Goal: Transaction & Acquisition: Purchase product/service

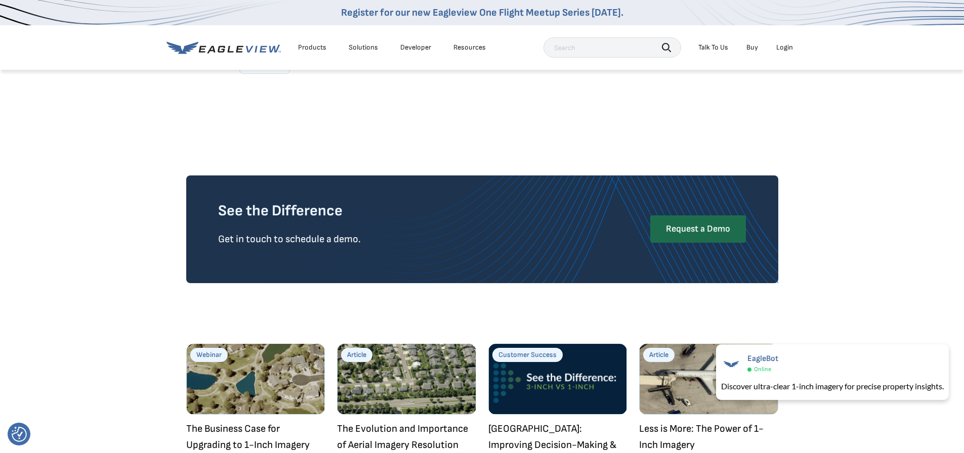
scroll to position [2682, 0]
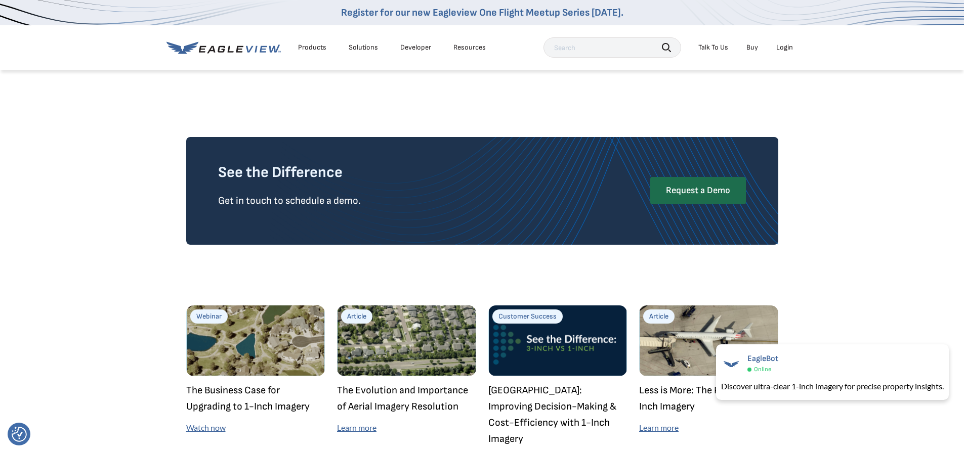
click at [750, 48] on link "Buy" at bounding box center [752, 47] width 12 height 9
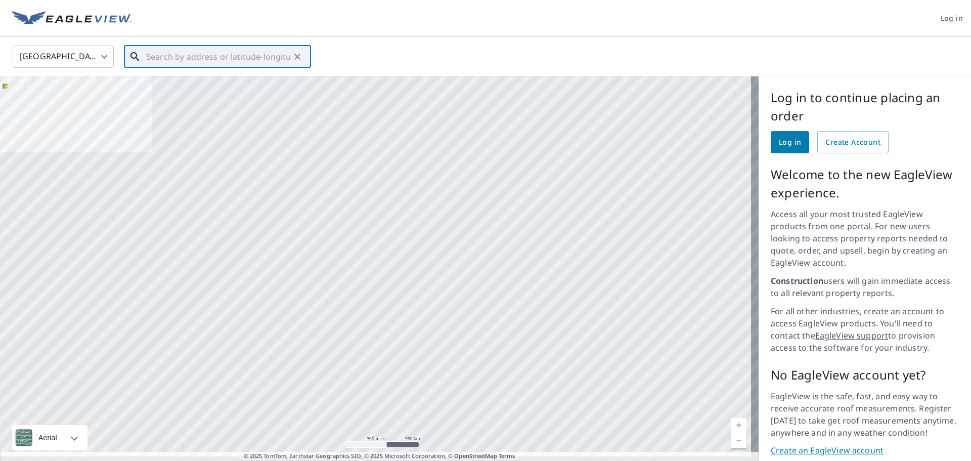
click at [274, 56] on input "text" at bounding box center [218, 57] width 144 height 28
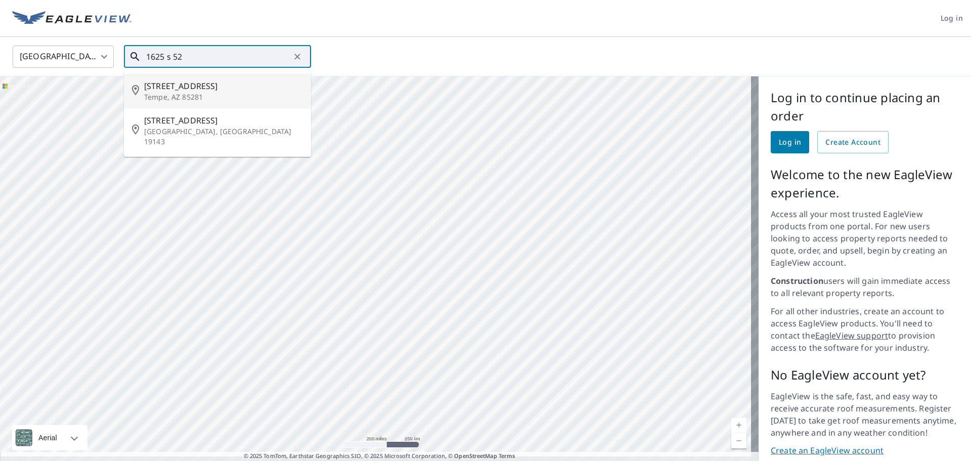
click at [214, 95] on p "Tempe, AZ 85281" at bounding box center [223, 97] width 159 height 10
type input "1625 S 52nd St Tempe, AZ 85281"
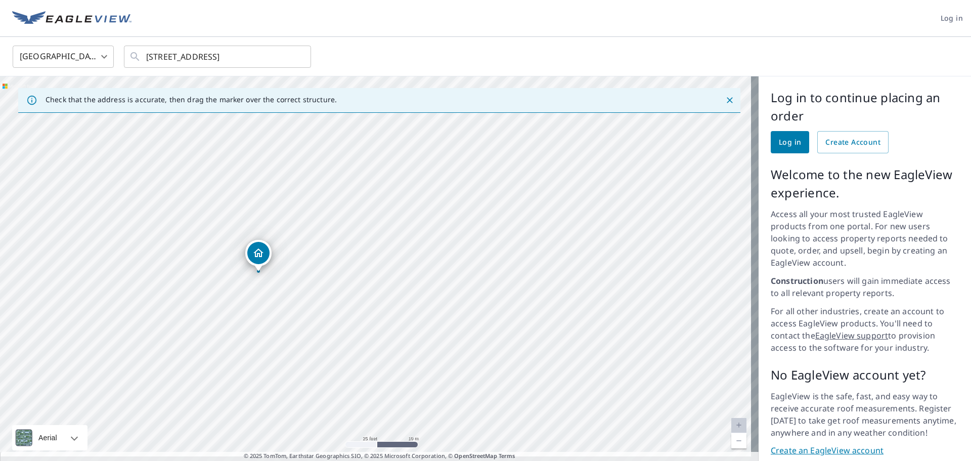
drag, startPoint x: 346, startPoint y: 243, endPoint x: 370, endPoint y: 287, distance: 50.3
click at [370, 287] on div "1625 S 52nd St Tempe, AZ 85281" at bounding box center [379, 272] width 759 height 392
drag, startPoint x: 264, startPoint y: 250, endPoint x: 300, endPoint y: 246, distance: 36.2
click at [300, 246] on div "1625 S 52nd St Tempe, AZ 85281" at bounding box center [379, 272] width 759 height 392
click at [728, 101] on button "Close" at bounding box center [730, 100] width 13 height 13
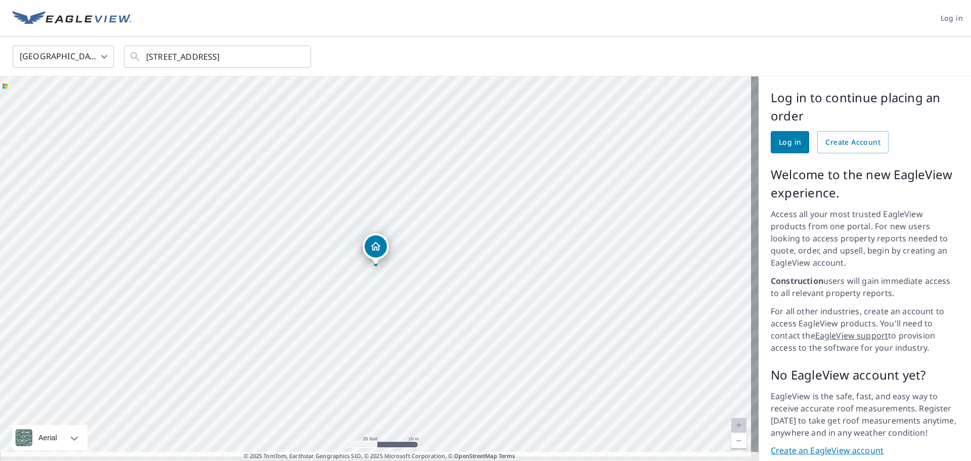
click at [230, 323] on div "1625 S 52nd St Tempe, AZ 85281" at bounding box center [379, 272] width 759 height 392
drag, startPoint x: 458, startPoint y: 299, endPoint x: 521, endPoint y: 315, distance: 64.9
click at [521, 315] on div "1625 S 52nd St Tempe, AZ 85281" at bounding box center [379, 272] width 759 height 392
click at [850, 147] on span "Create Account" at bounding box center [853, 142] width 55 height 13
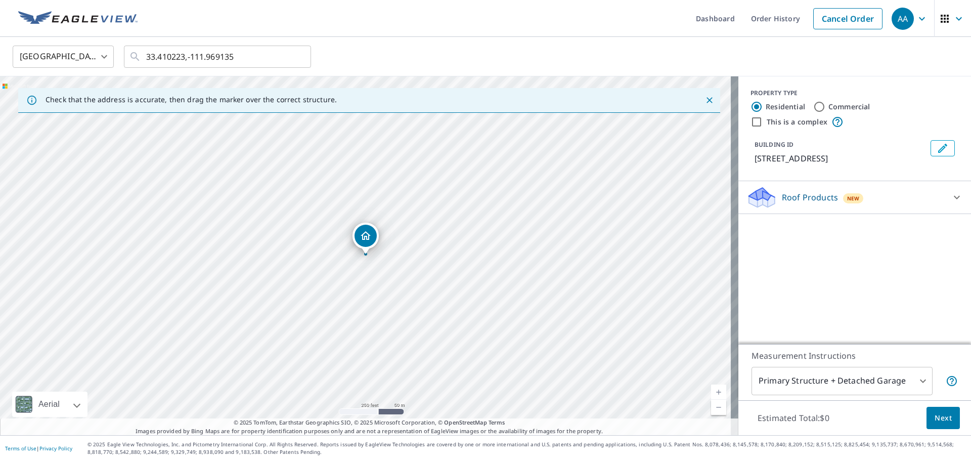
click at [951, 196] on icon at bounding box center [957, 197] width 12 height 12
click at [951, 197] on icon at bounding box center [957, 197] width 12 height 12
click at [696, 17] on link "Dashboard" at bounding box center [715, 18] width 55 height 37
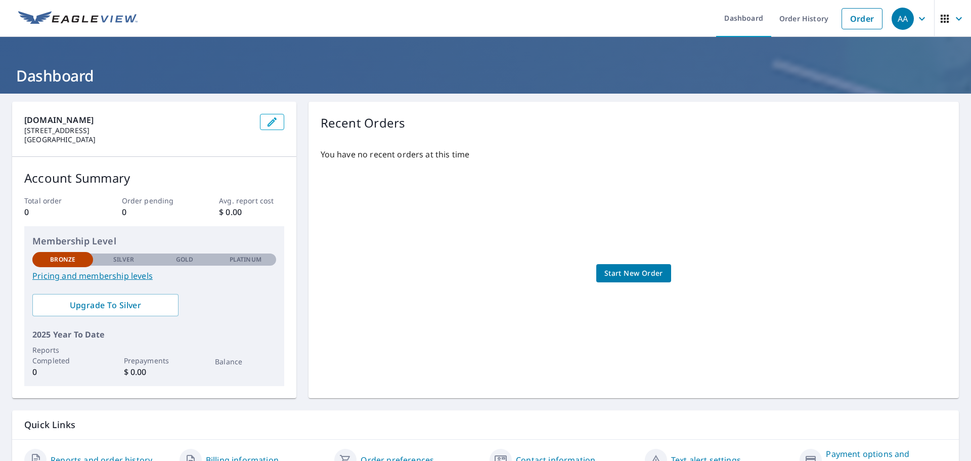
scroll to position [53, 0]
